Goal: Information Seeking & Learning: Learn about a topic

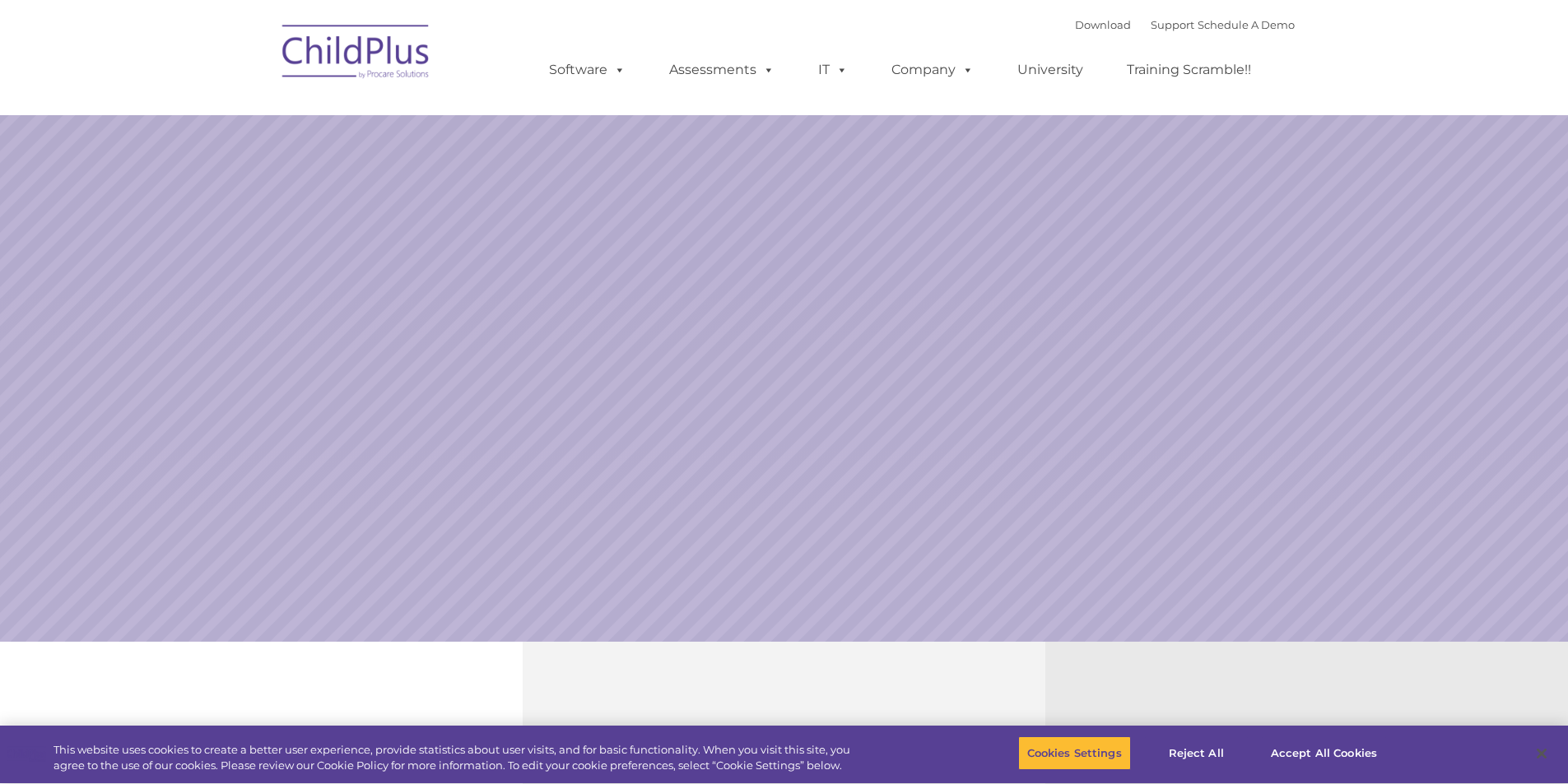
select select "MEDIUM"
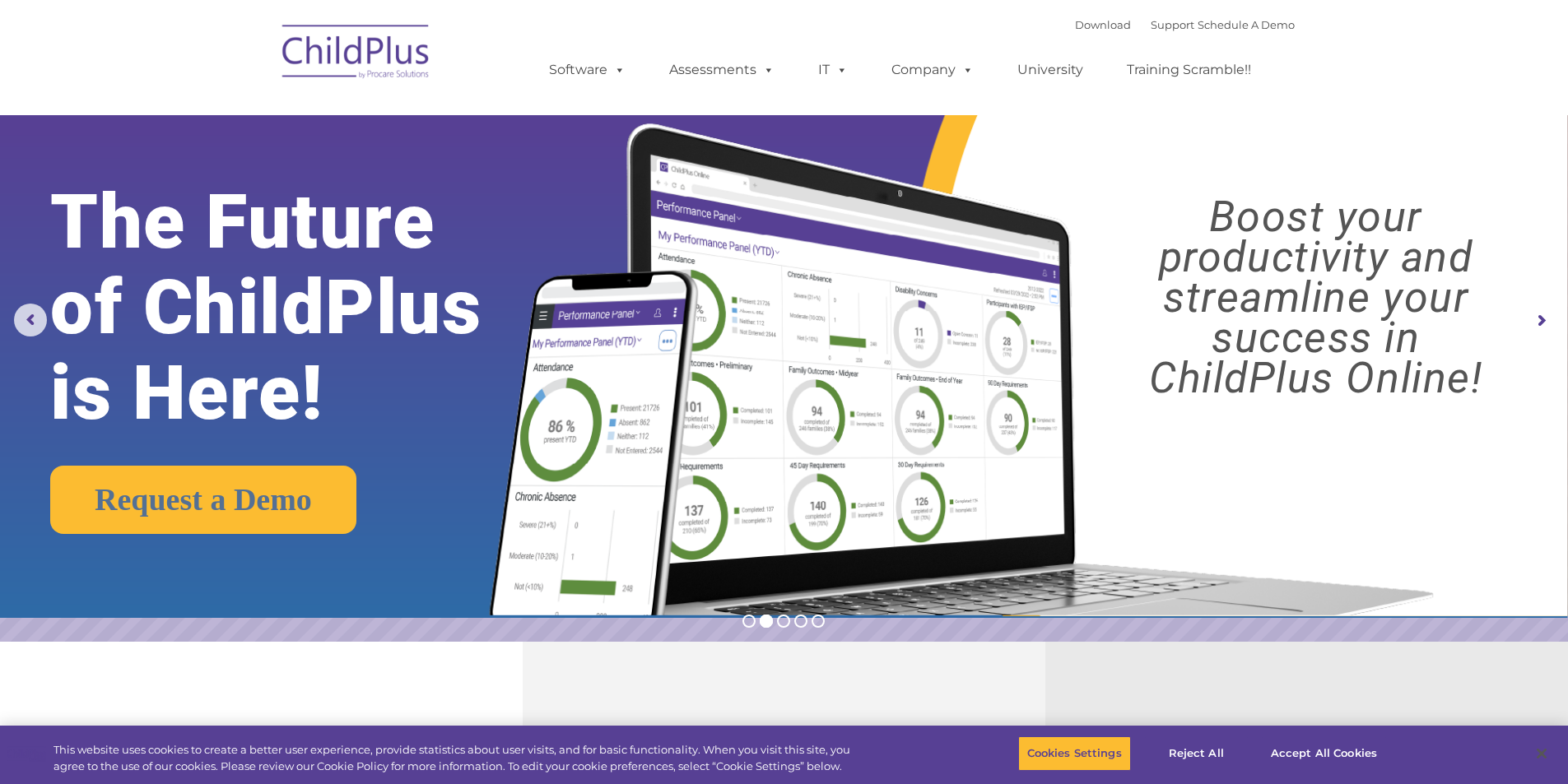
click at [1537, 328] on rs-arrow at bounding box center [1540, 321] width 33 height 33
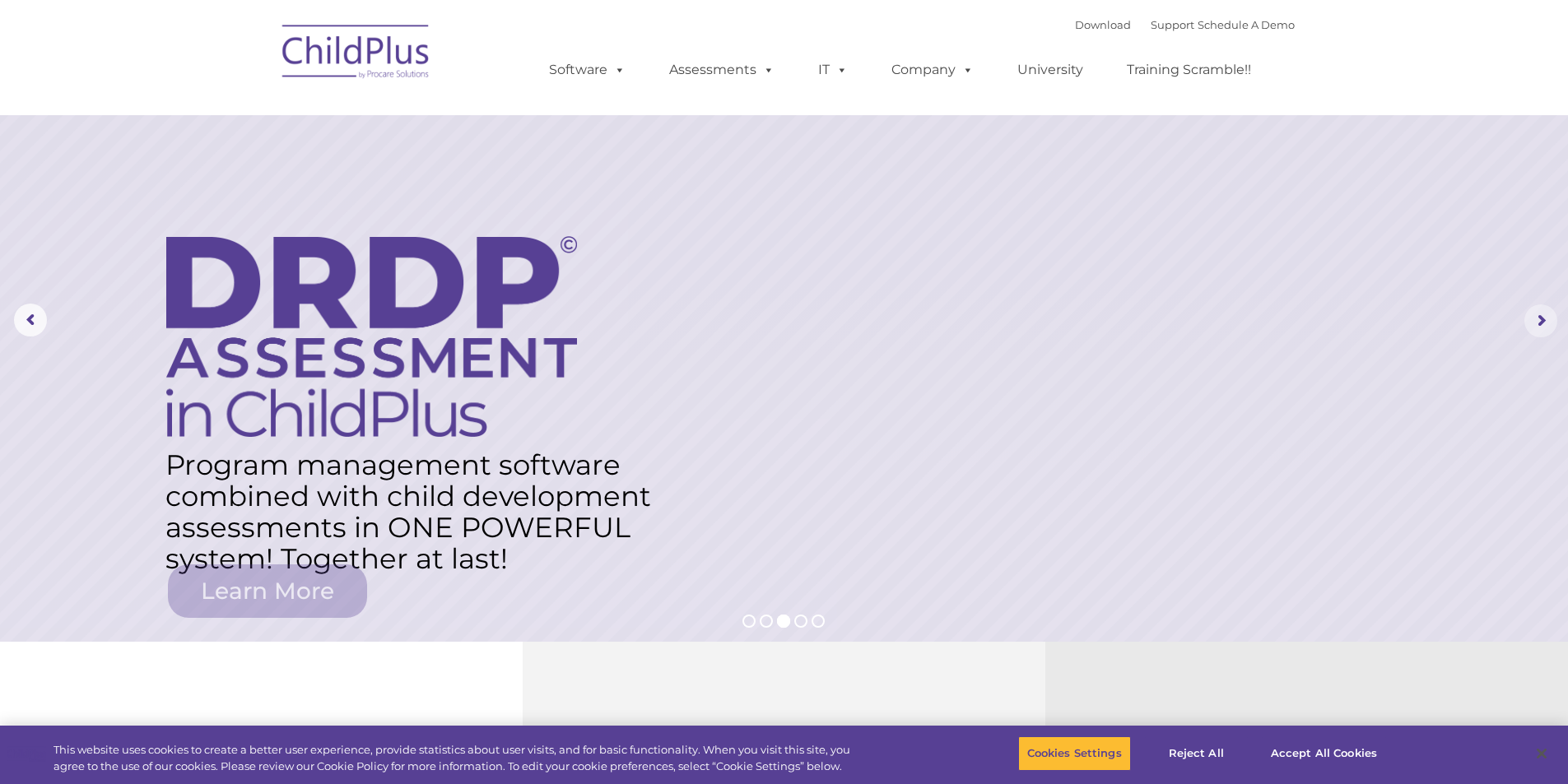
click at [1540, 324] on rs-arrow at bounding box center [1540, 321] width 33 height 33
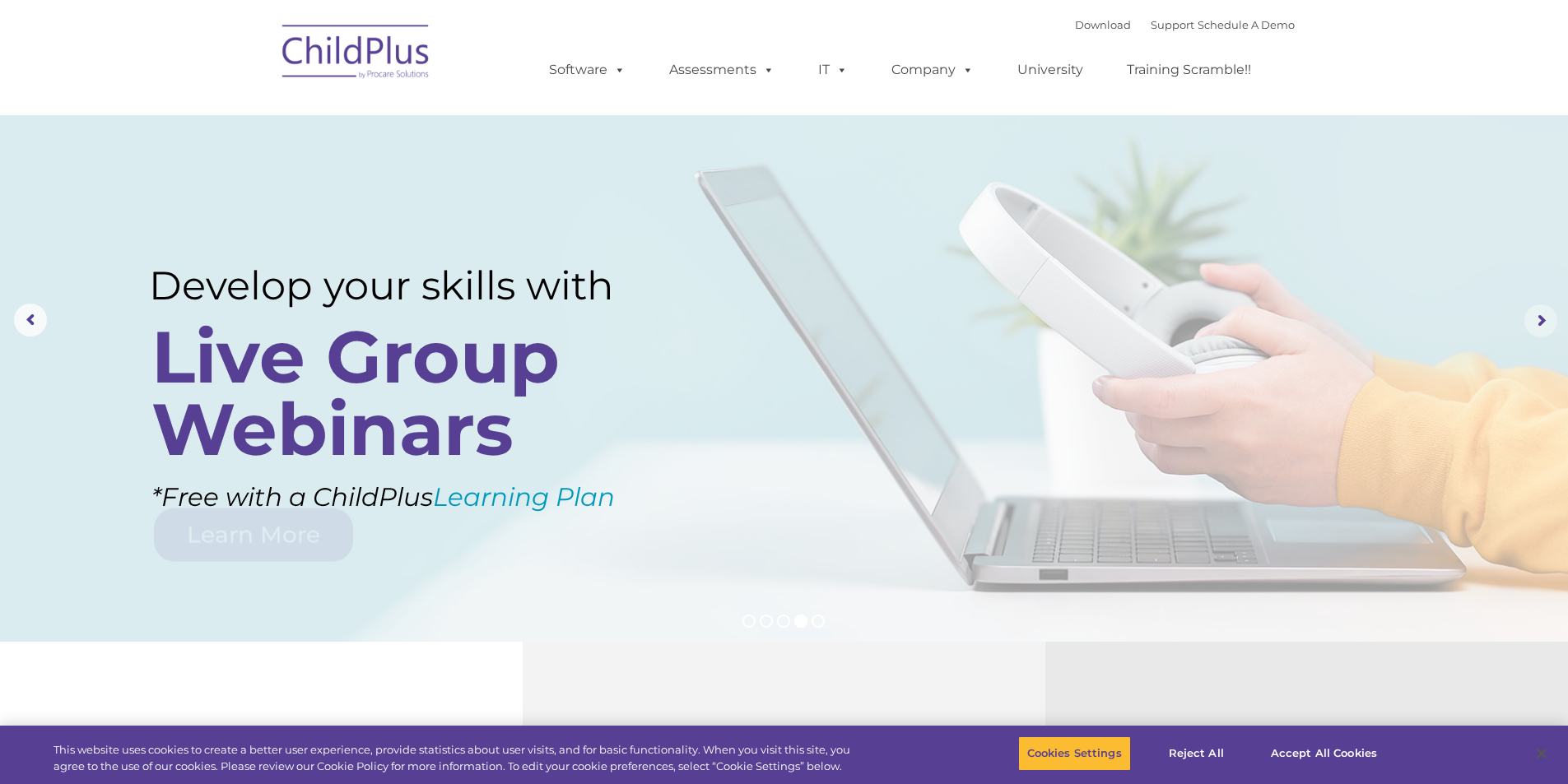
click at [1540, 324] on rs-arrow at bounding box center [1540, 321] width 33 height 33
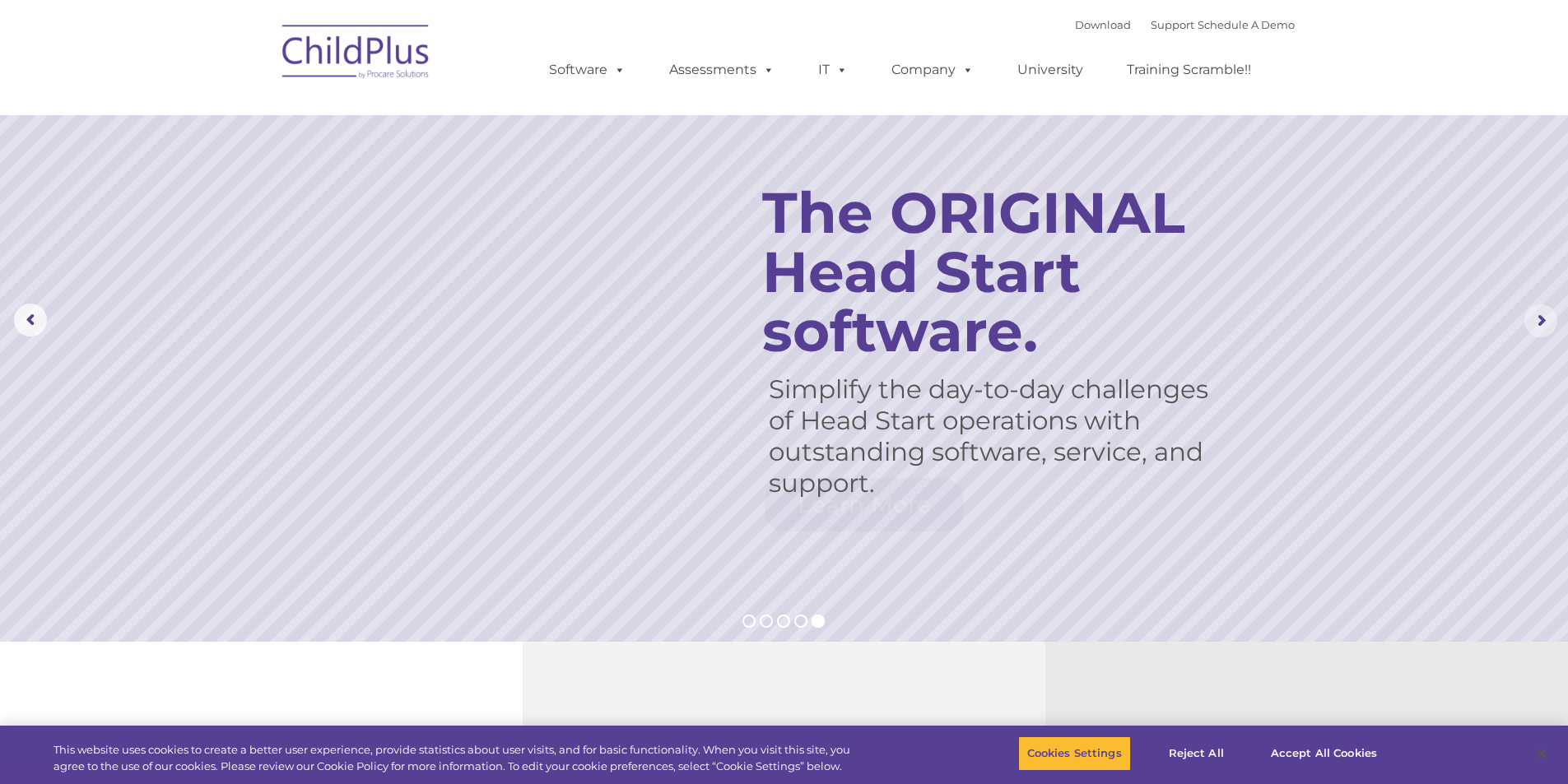
click at [1540, 324] on rs-arrow at bounding box center [1540, 321] width 33 height 33
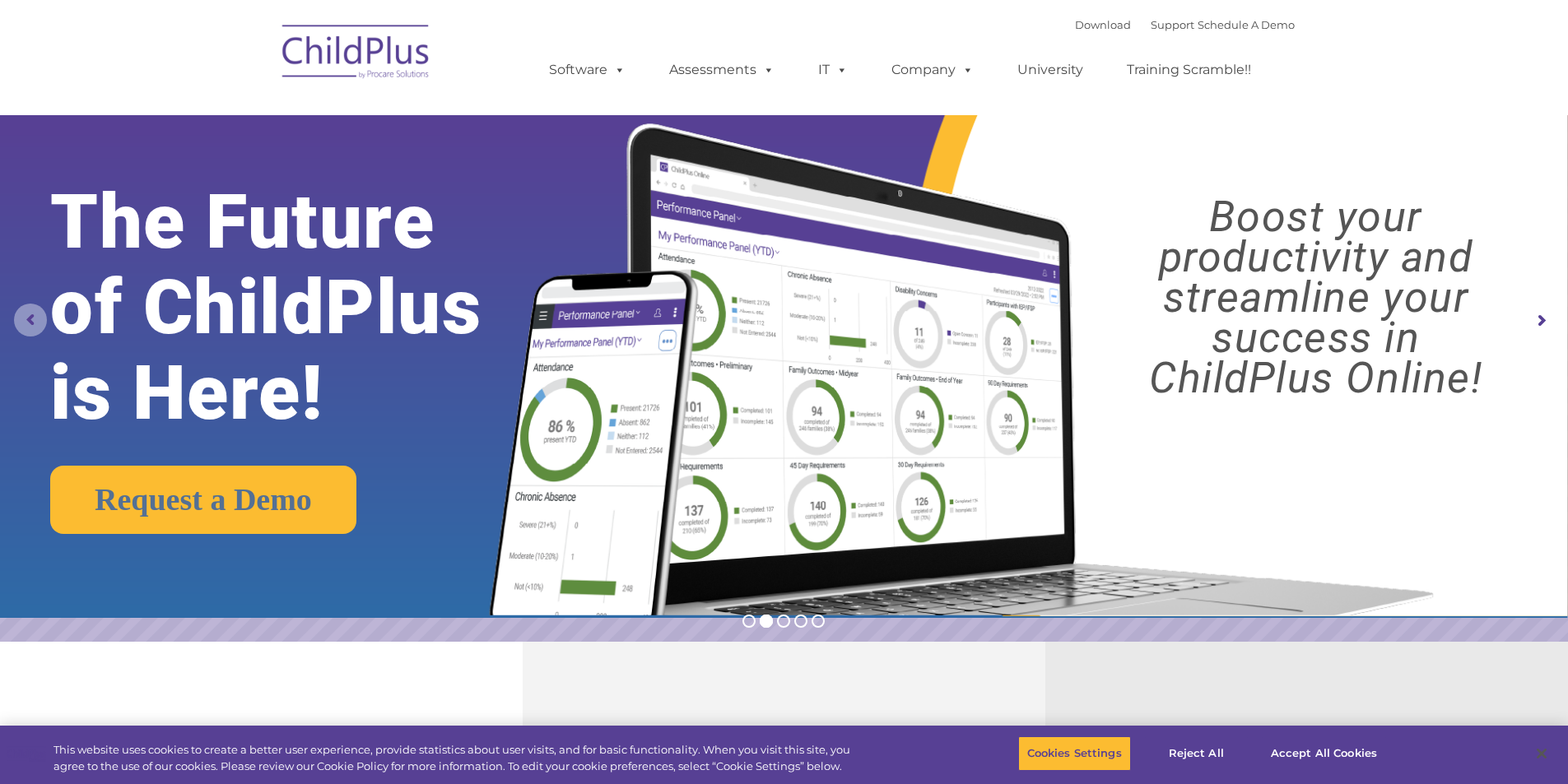
click at [35, 321] on rs-arrow at bounding box center [30, 320] width 33 height 33
click at [32, 315] on rs-arrow at bounding box center [30, 320] width 33 height 33
click at [26, 320] on rs-arrow at bounding box center [30, 320] width 33 height 33
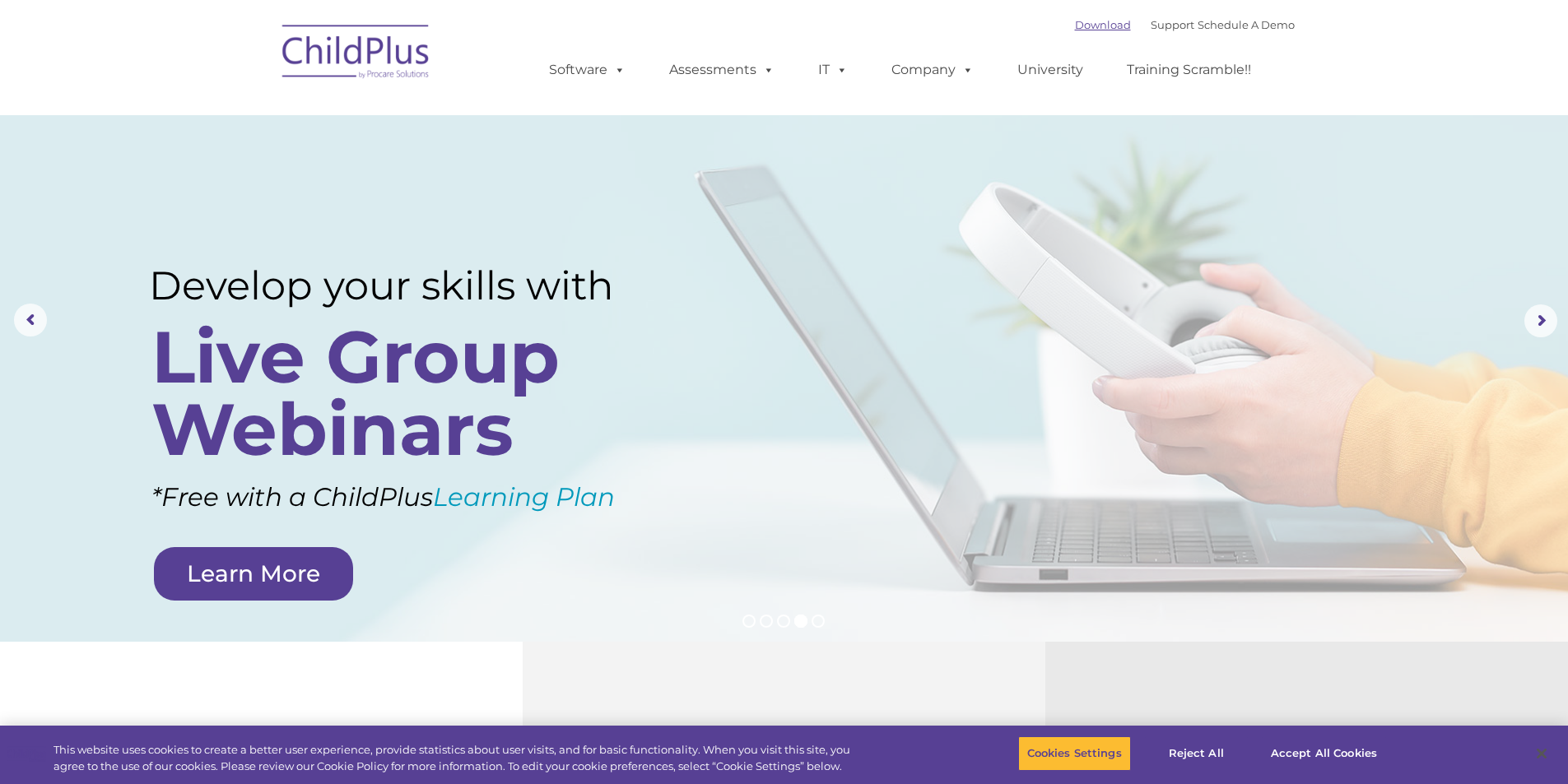
click at [1083, 29] on link "Download" at bounding box center [1102, 24] width 56 height 14
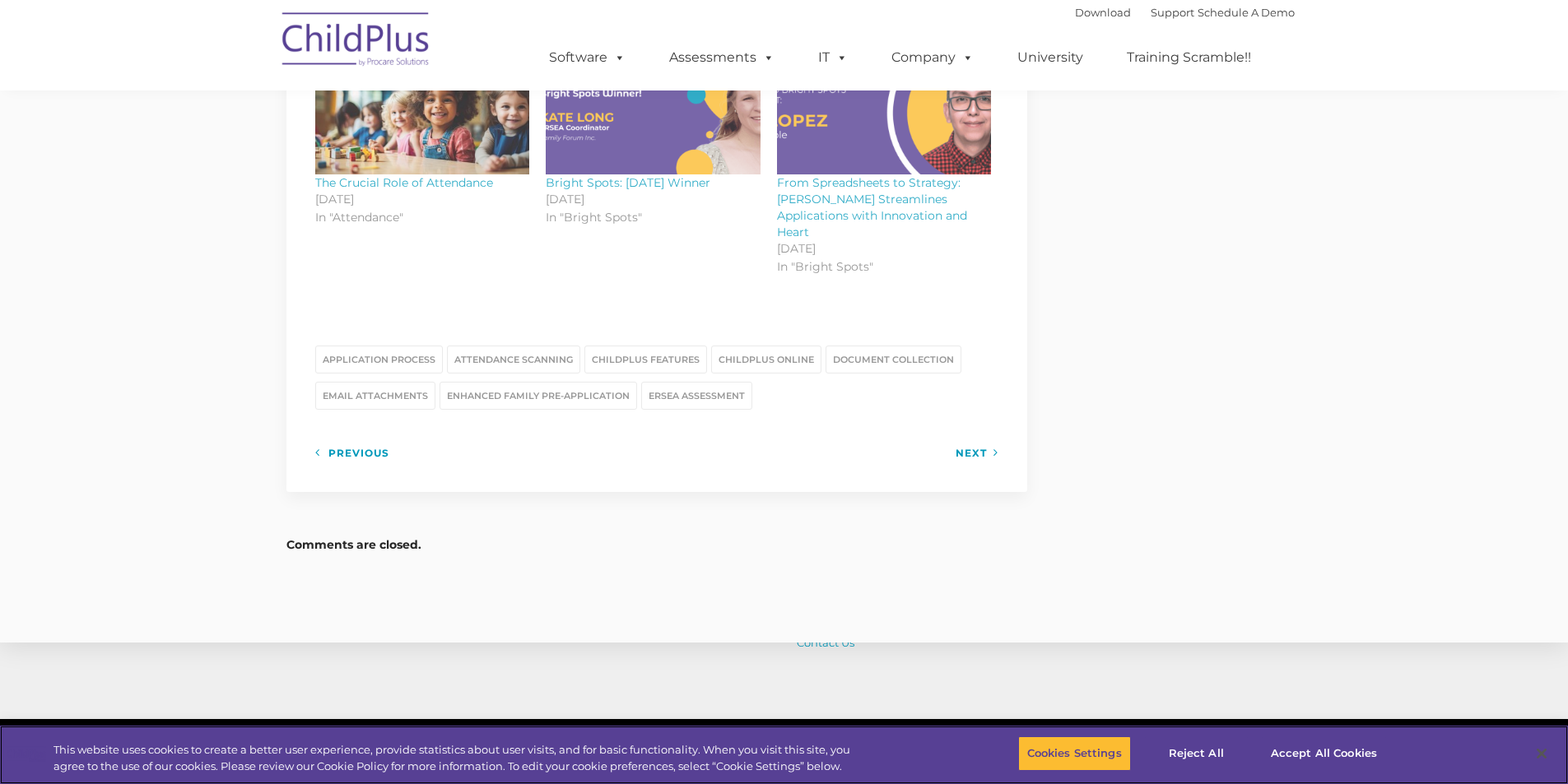
scroll to position [2057, 0]
